Goal: Information Seeking & Learning: Learn about a topic

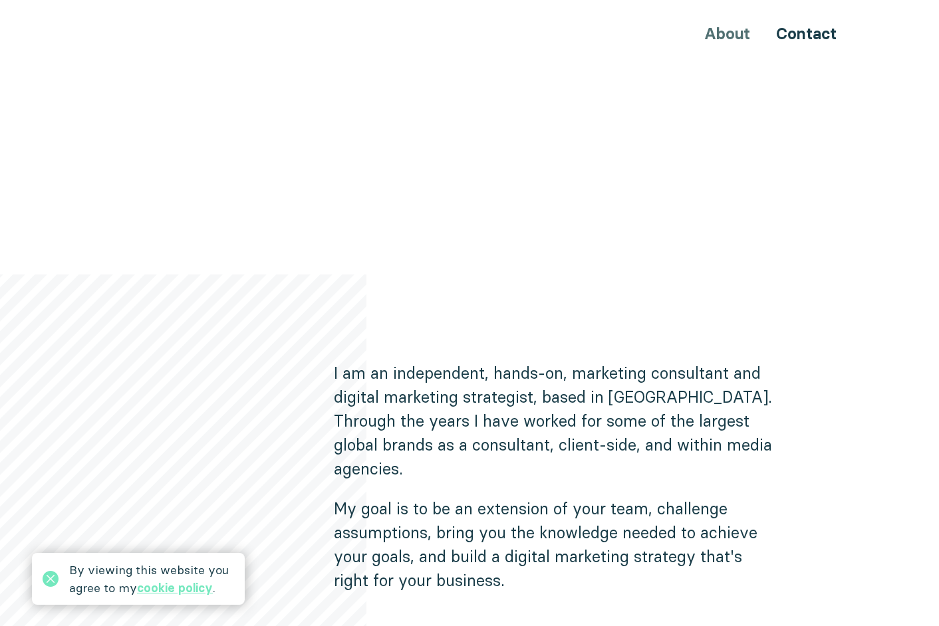
scroll to position [620, 0]
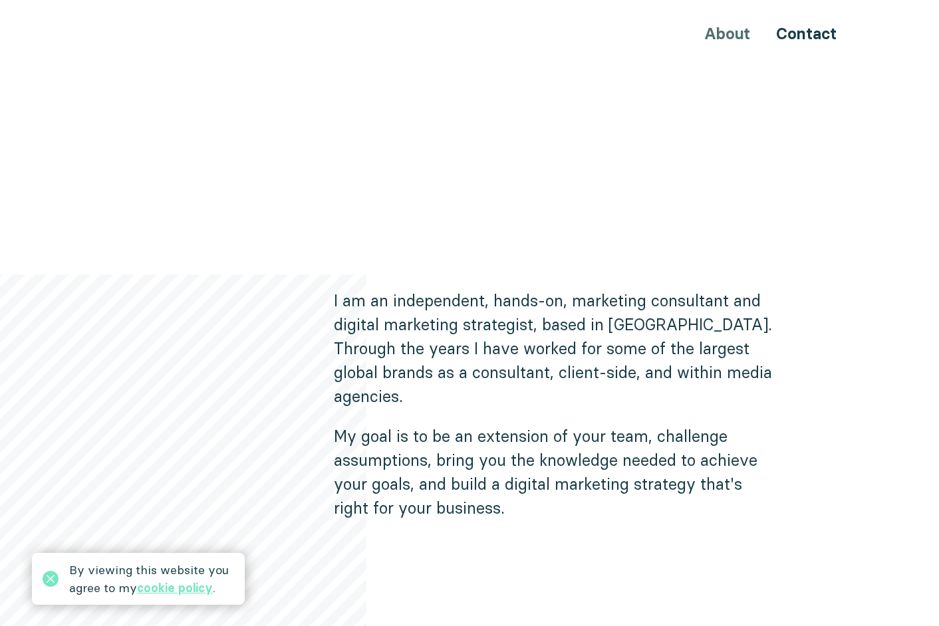
drag, startPoint x: 622, startPoint y: 168, endPoint x: 608, endPoint y: 178, distance: 17.2
click at [622, 168] on div "Hi, I'm Ninia I am here to help your business increase your international prese…" at bounding box center [469, 140] width 798 height 1217
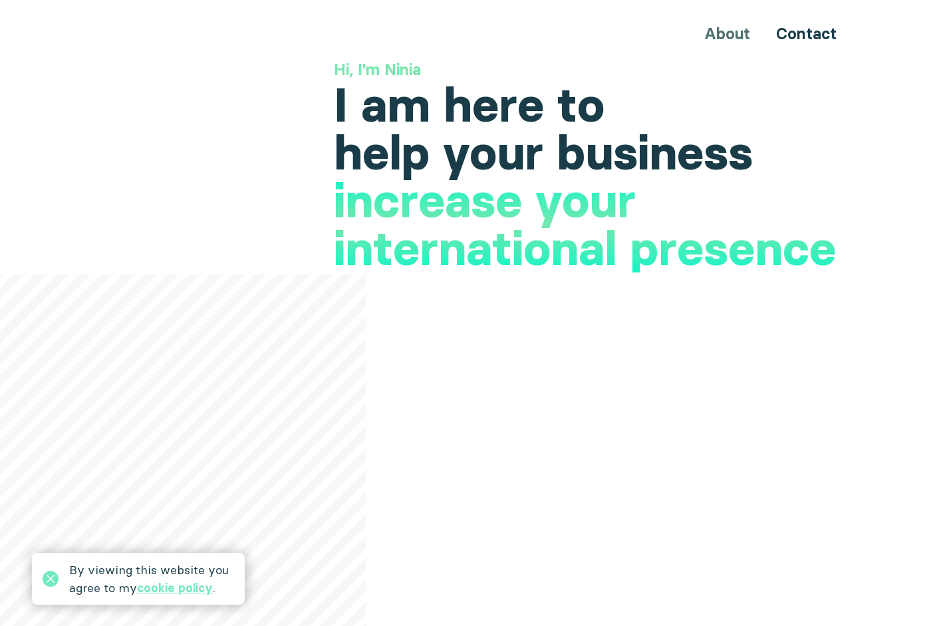
scroll to position [0, 0]
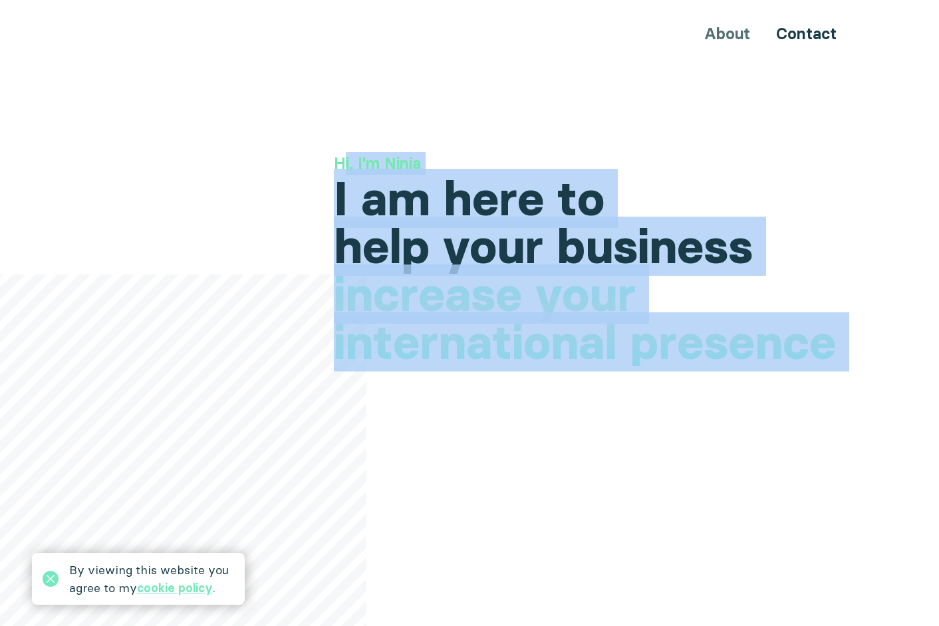
drag, startPoint x: 343, startPoint y: 151, endPoint x: 806, endPoint y: 342, distance: 500.6
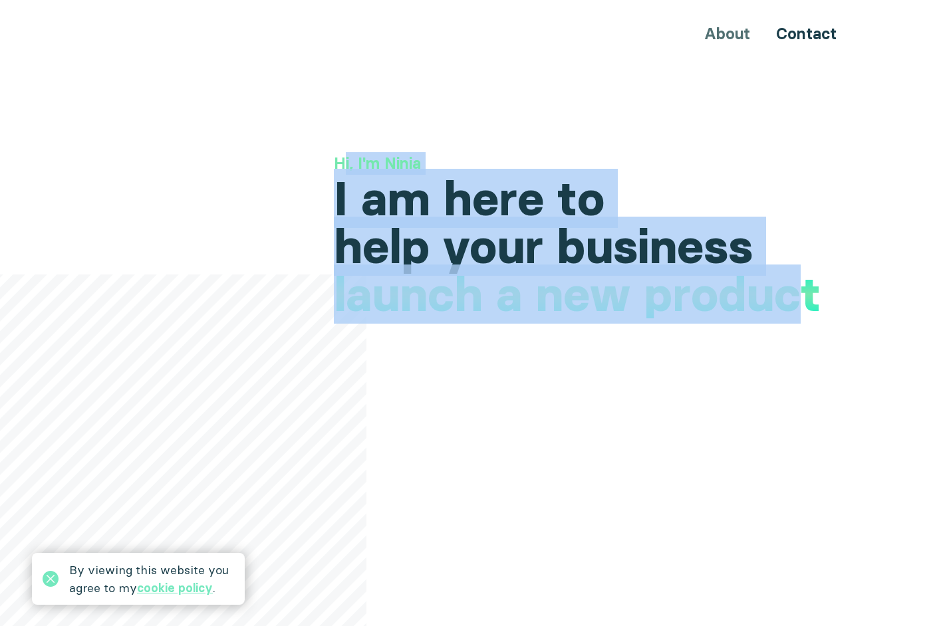
click at [374, 376] on h1 "increase your international presence" at bounding box center [596, 340] width 524 height 96
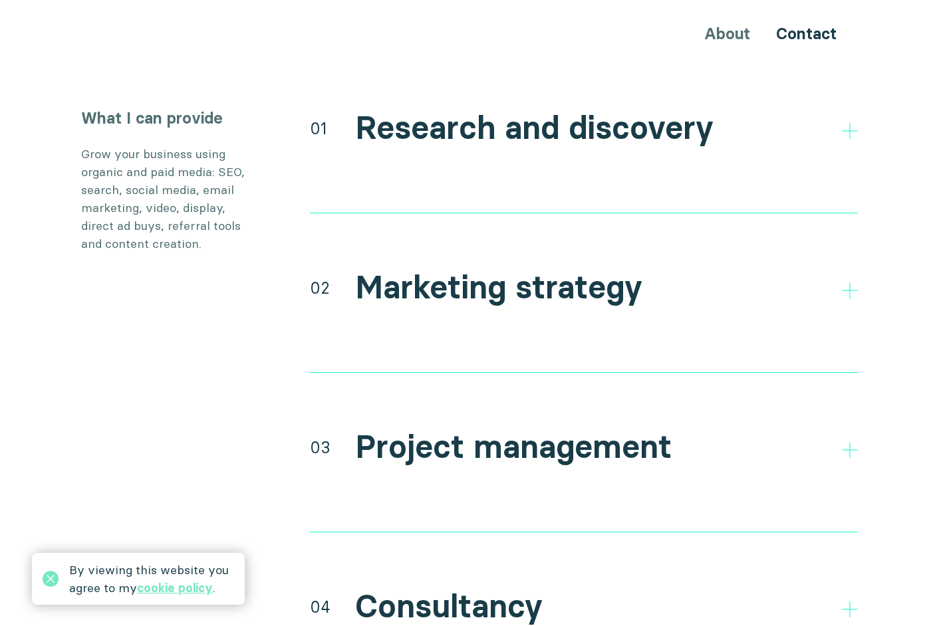
scroll to position [2482, 0]
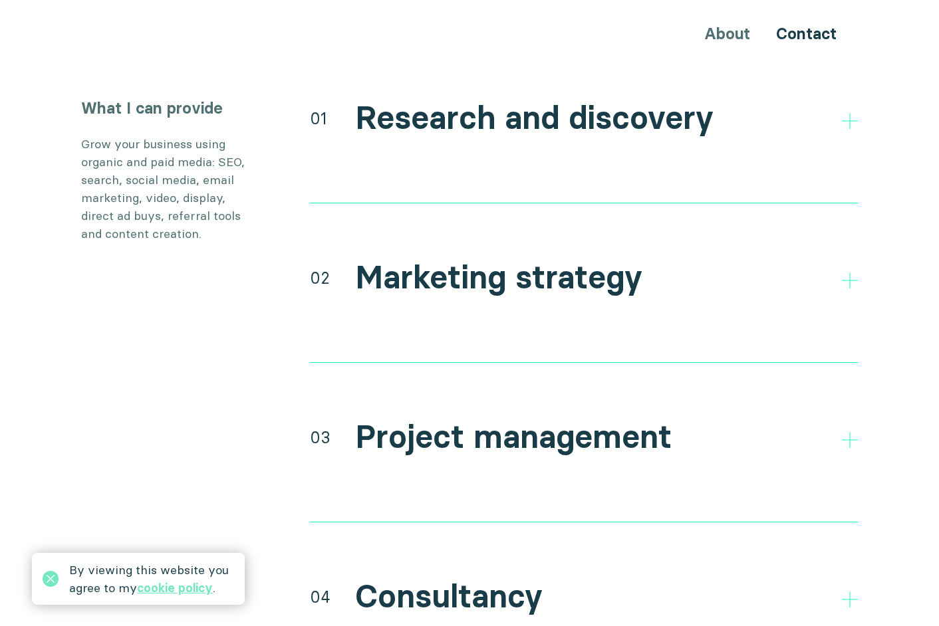
click at [592, 117] on div "01 Research and discovery Direct and indirect competitor research Research your…" at bounding box center [584, 150] width 548 height 106
click at [837, 97] on div "01 Research and discovery" at bounding box center [584, 117] width 548 height 41
click at [847, 113] on icon at bounding box center [850, 121] width 16 height 16
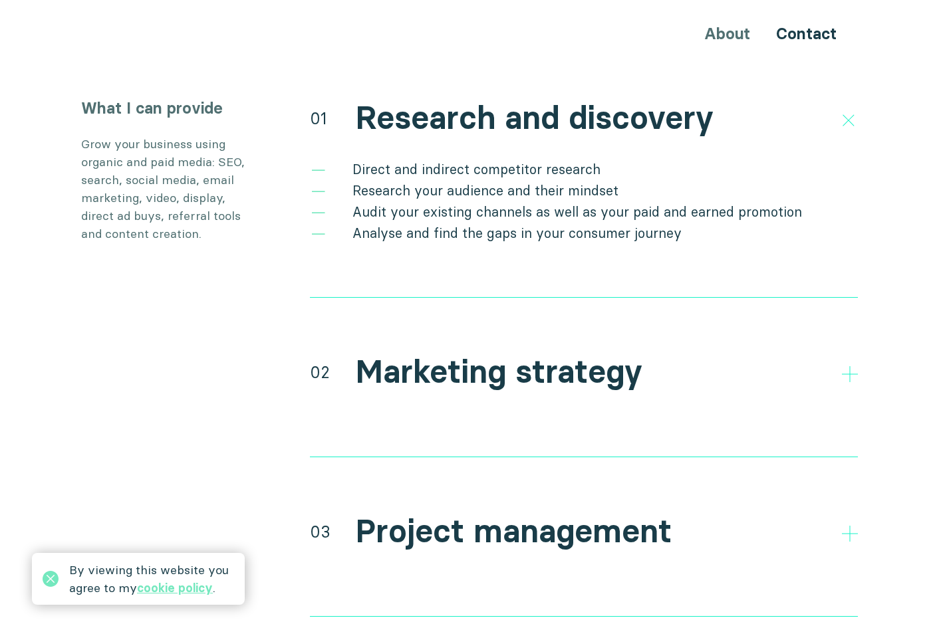
click at [841, 353] on div "02 Marketing strategy" at bounding box center [584, 371] width 548 height 41
click at [868, 359] on section "What I can provide Grow your business using organic and paid media: SEO, search…" at bounding box center [469, 463] width 939 height 733
click at [846, 366] on icon at bounding box center [850, 374] width 16 height 16
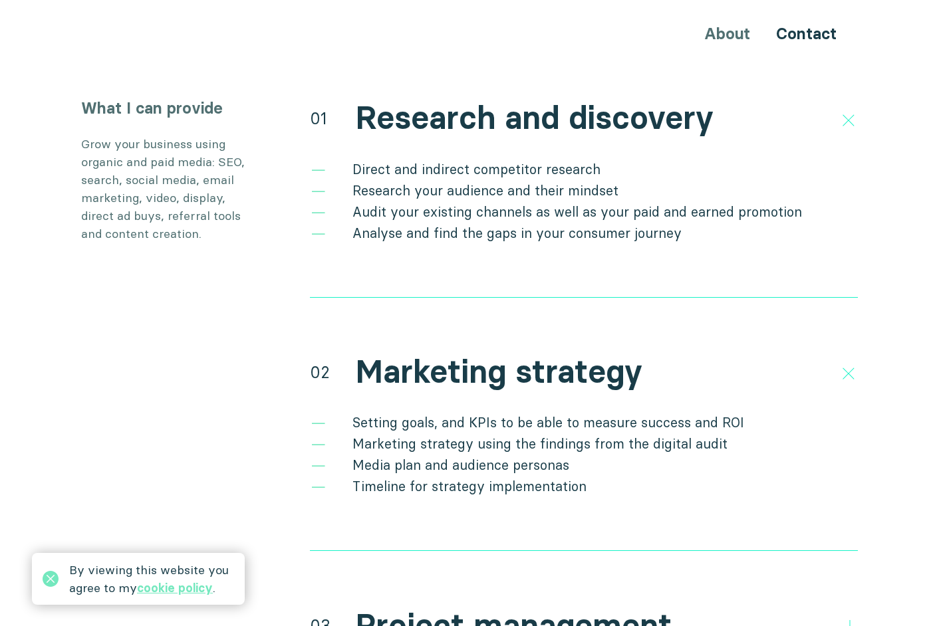
click at [282, 305] on div "What I can provide Grow your business using organic and paid media: SEO, search…" at bounding box center [469, 510] width 798 height 827
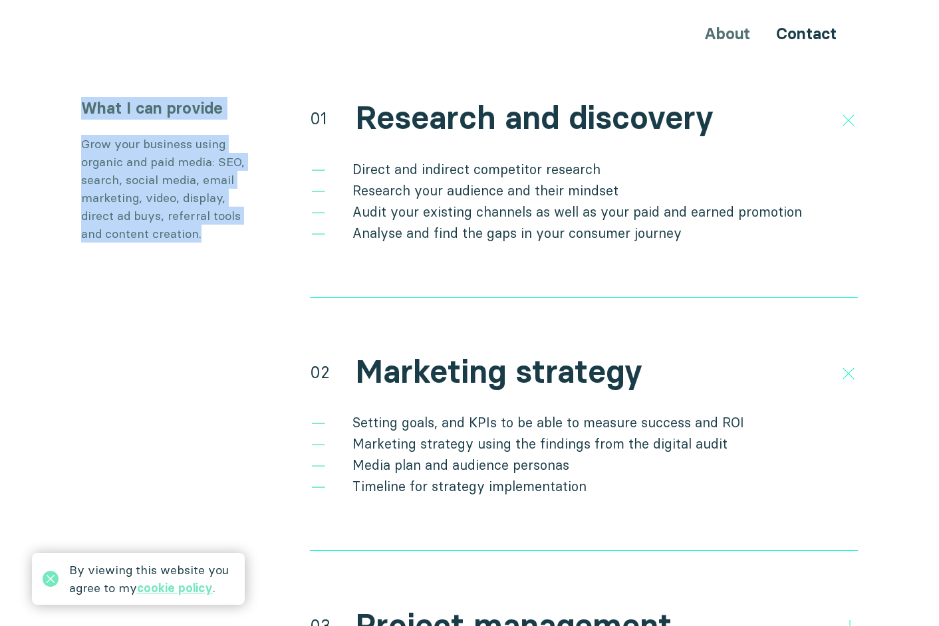
drag, startPoint x: 73, startPoint y: 73, endPoint x: 231, endPoint y: 217, distance: 213.7
click at [231, 217] on div "What I can provide Grow your business using organic and paid media: SEO, search…" at bounding box center [469, 510] width 798 height 827
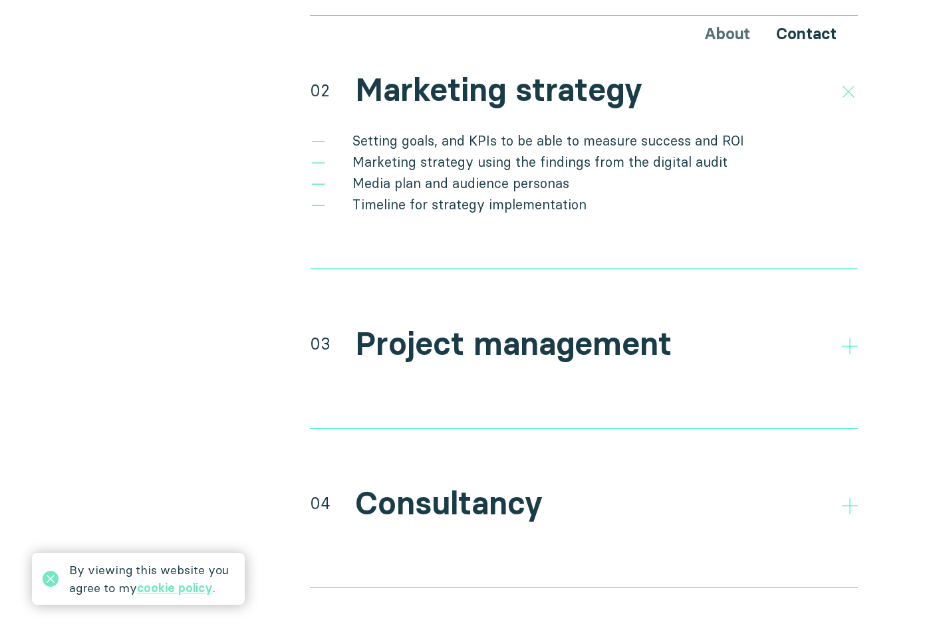
scroll to position [2837, 0]
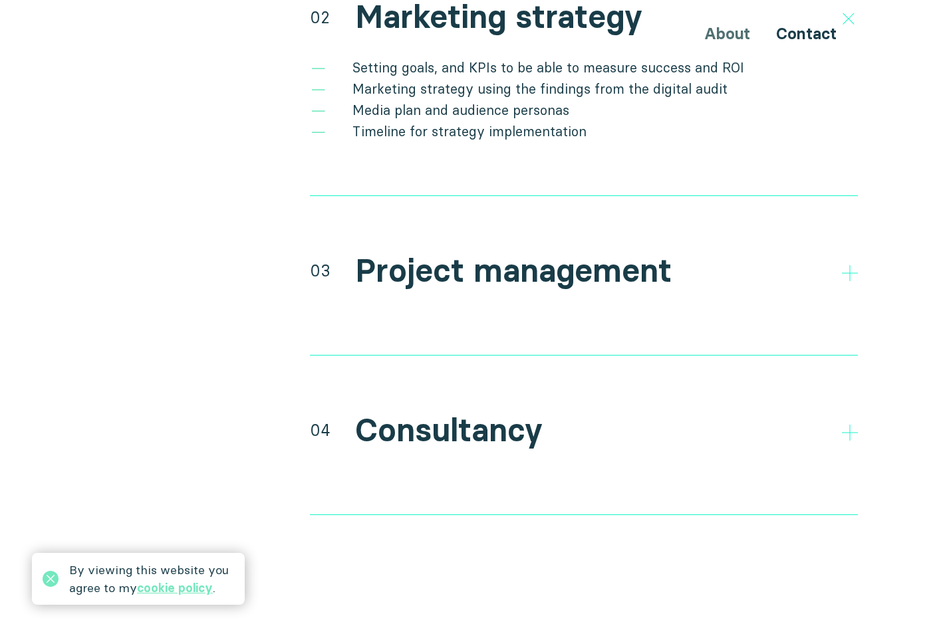
click at [415, 32] on div "About Contact" at bounding box center [469, 33] width 798 height 25
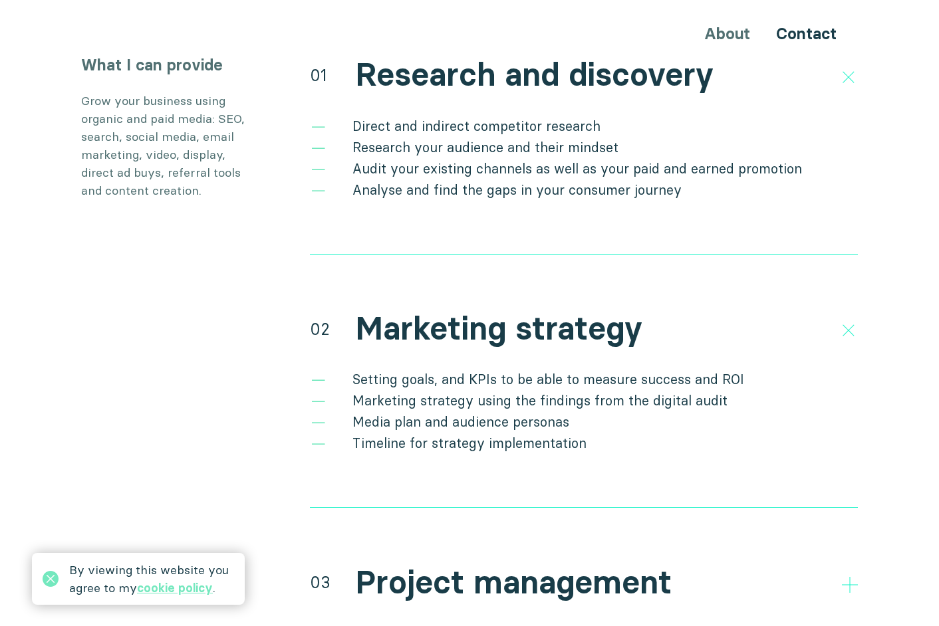
scroll to position [2482, 0]
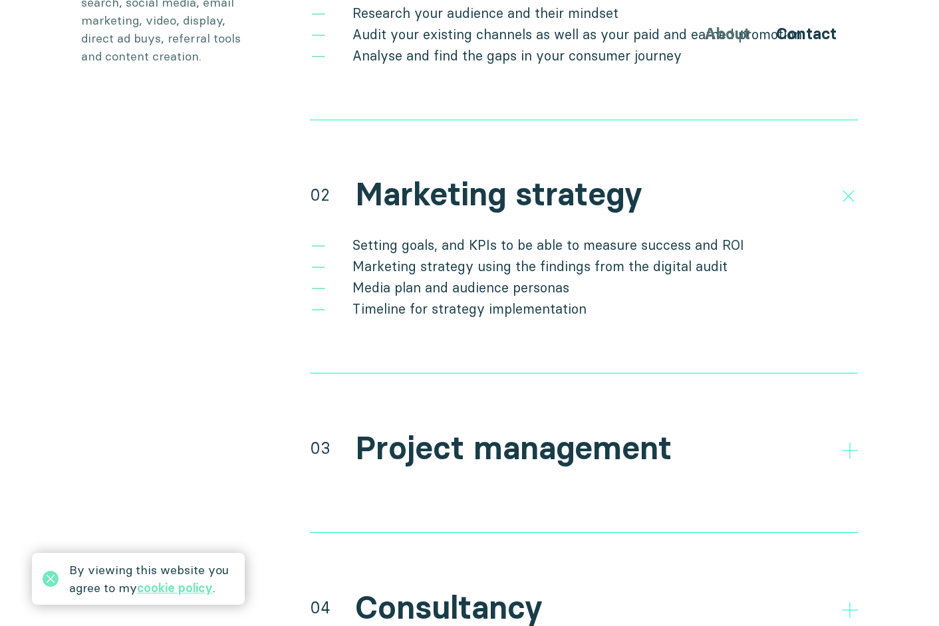
click at [272, 235] on div "What I can provide Grow your business using organic and paid media: SEO, search…" at bounding box center [469, 333] width 798 height 827
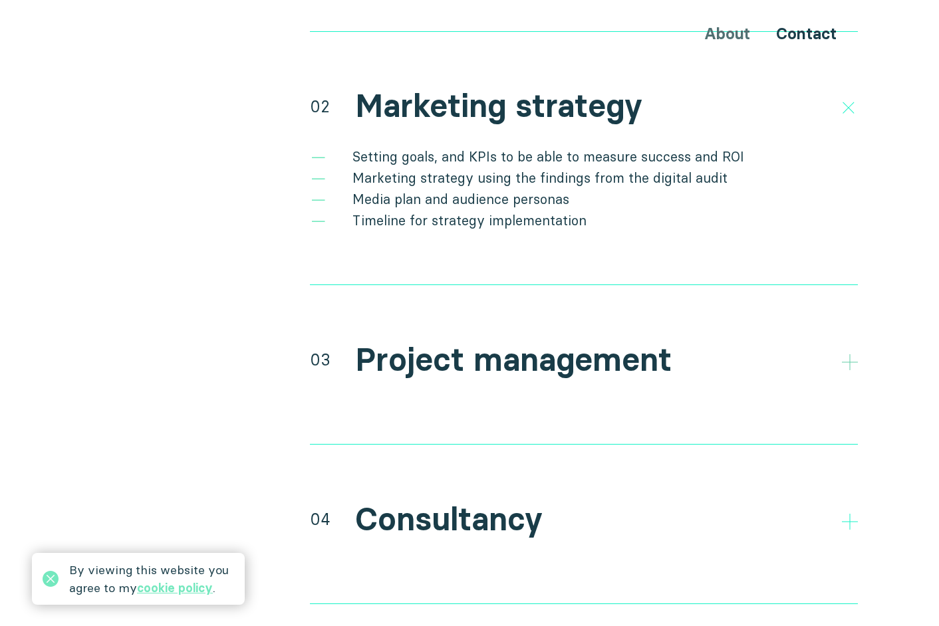
click at [844, 354] on icon at bounding box center [850, 362] width 16 height 16
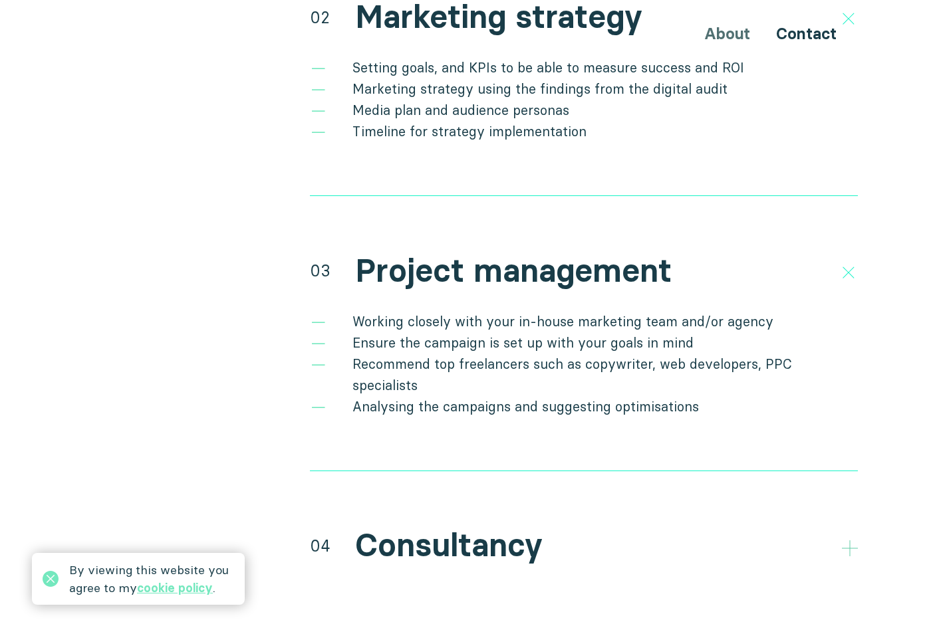
click at [851, 541] on icon at bounding box center [850, 549] width 16 height 16
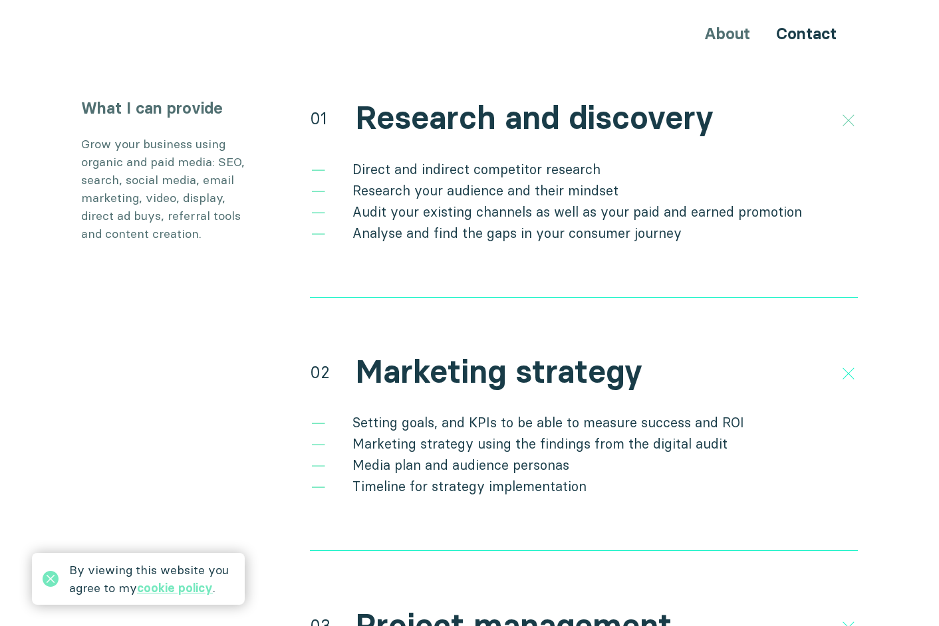
click at [854, 109] on icon at bounding box center [848, 120] width 23 height 23
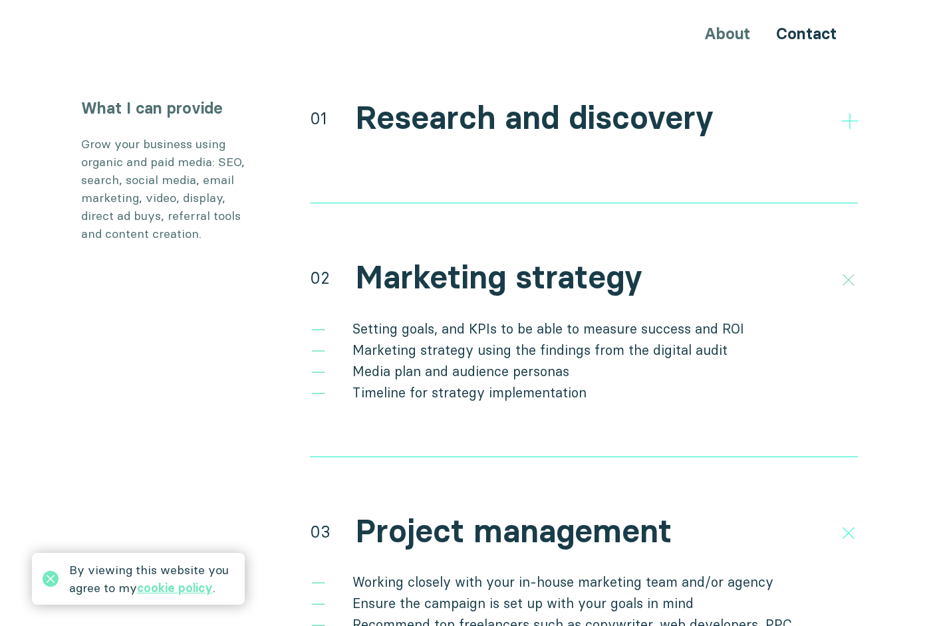
click at [846, 269] on icon at bounding box center [848, 280] width 23 height 23
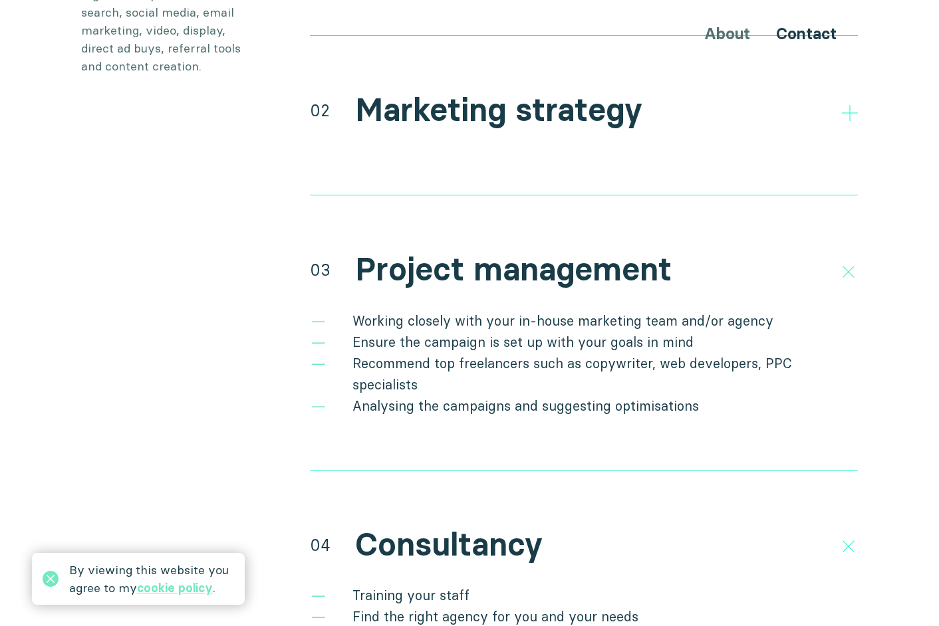
scroll to position [2660, 0]
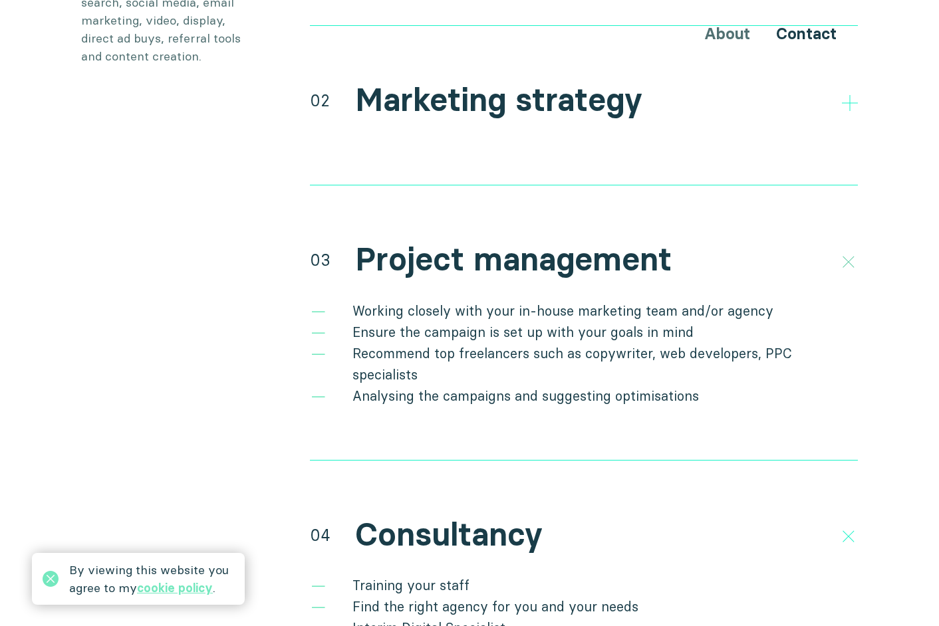
click at [848, 251] on icon at bounding box center [848, 262] width 23 height 23
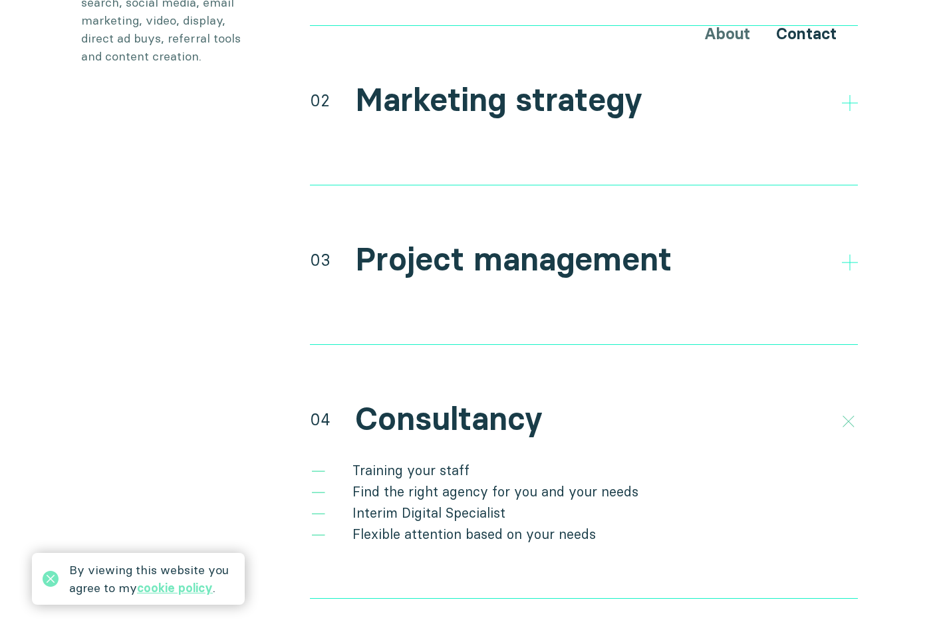
click at [839, 410] on icon at bounding box center [848, 421] width 23 height 23
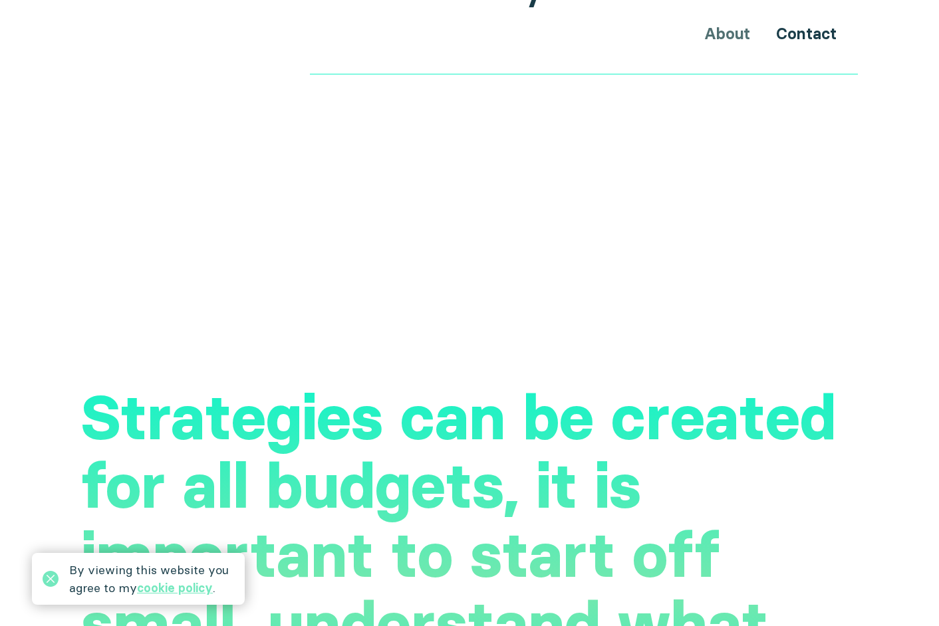
scroll to position [3192, 0]
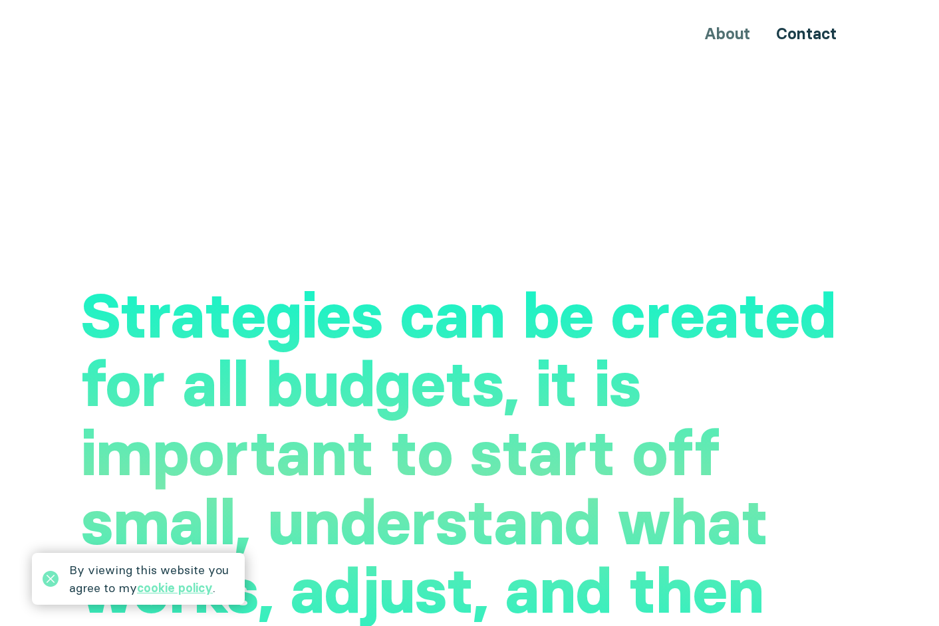
drag, startPoint x: 353, startPoint y: 174, endPoint x: 350, endPoint y: 57, distance: 117.1
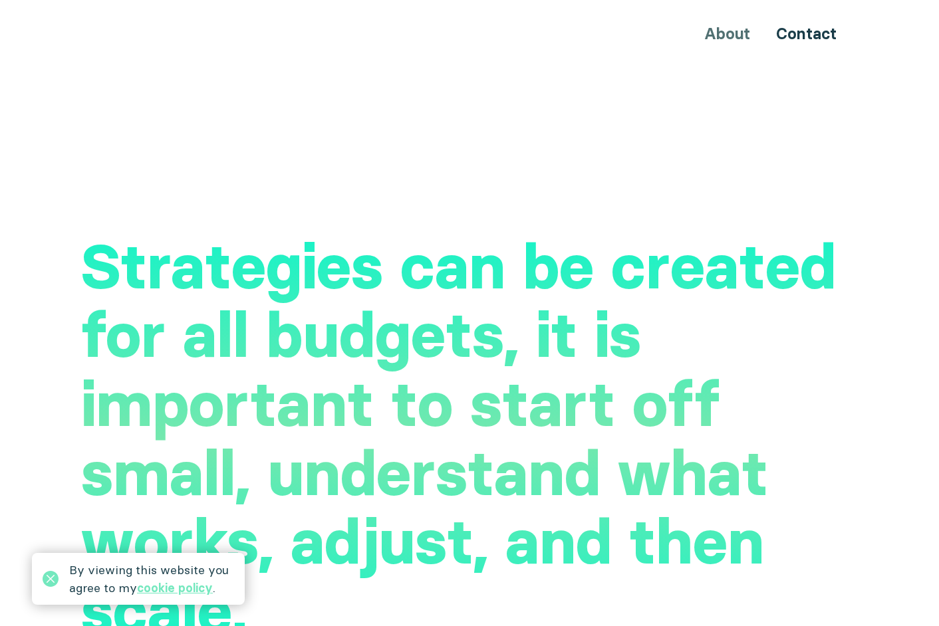
scroll to position [3369, 0]
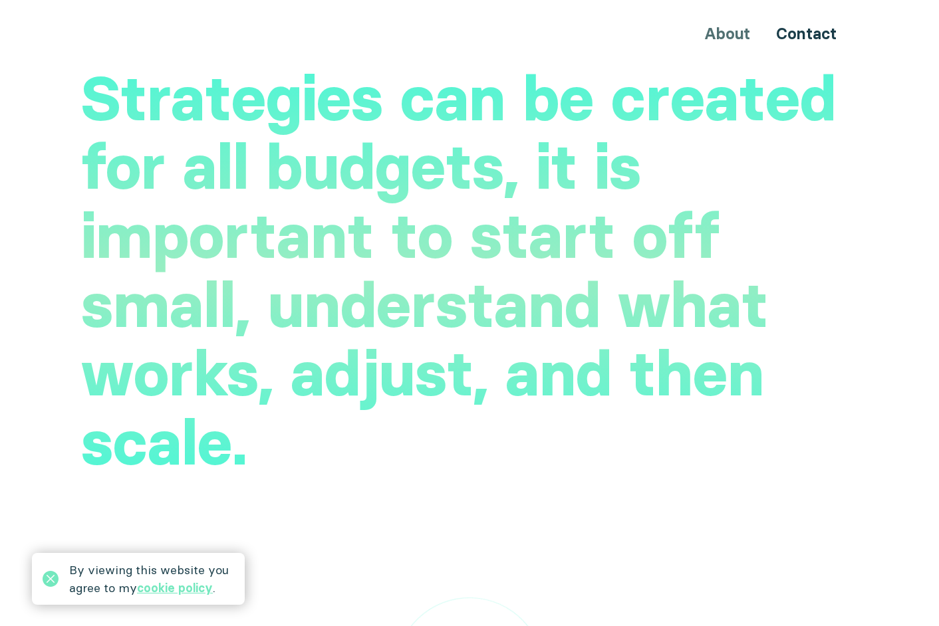
click at [528, 388] on h2 "Strategies can be created for all budgets, it is important to start off small, …" at bounding box center [469, 271] width 777 height 414
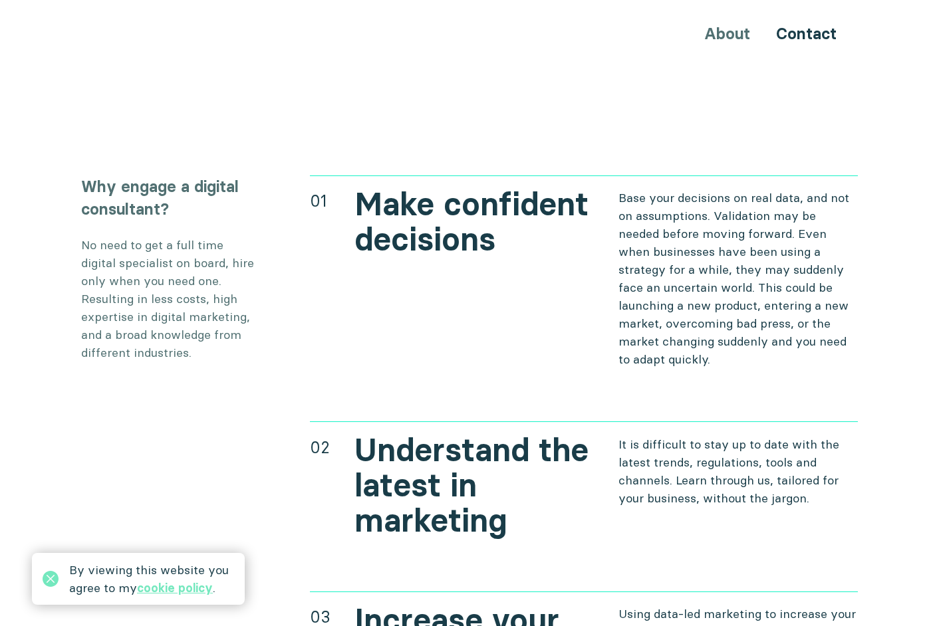
scroll to position [4658, 0]
